Goal: Check status

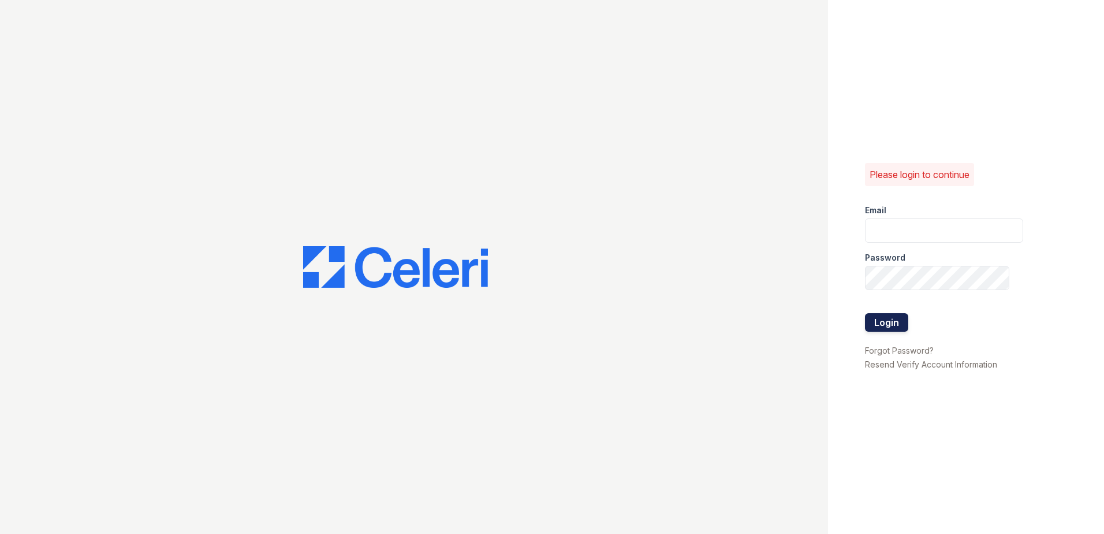
type input "[PERSON_NAME][EMAIL_ADDRESS][DOMAIN_NAME]"
click at [879, 318] on button "Login" at bounding box center [886, 322] width 43 height 18
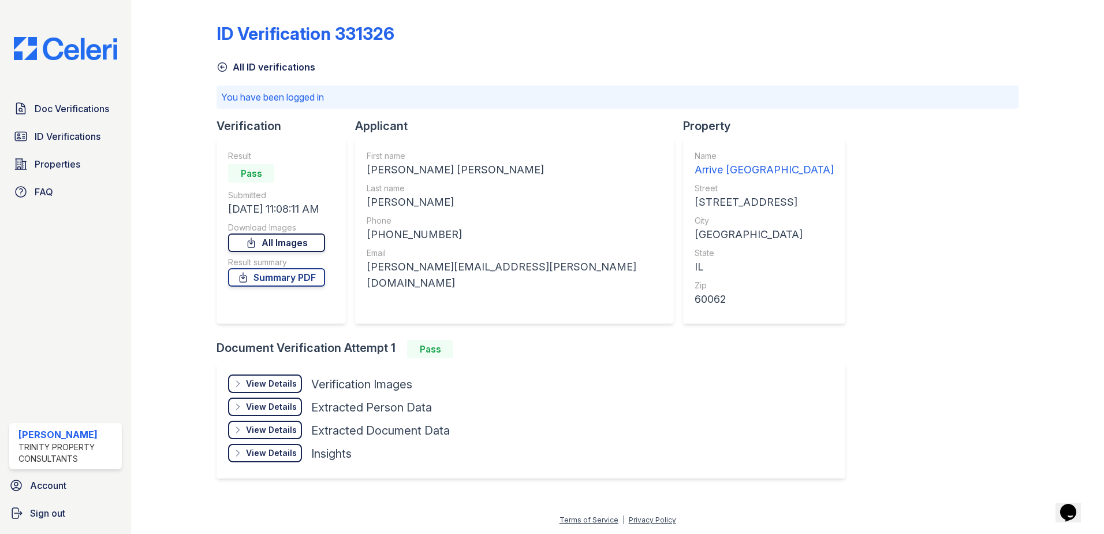
click at [266, 247] on link "All Images" at bounding box center [276, 242] width 97 height 18
click at [262, 277] on link "Summary PDF" at bounding box center [276, 277] width 97 height 18
